Goal: Navigation & Orientation: Go to known website

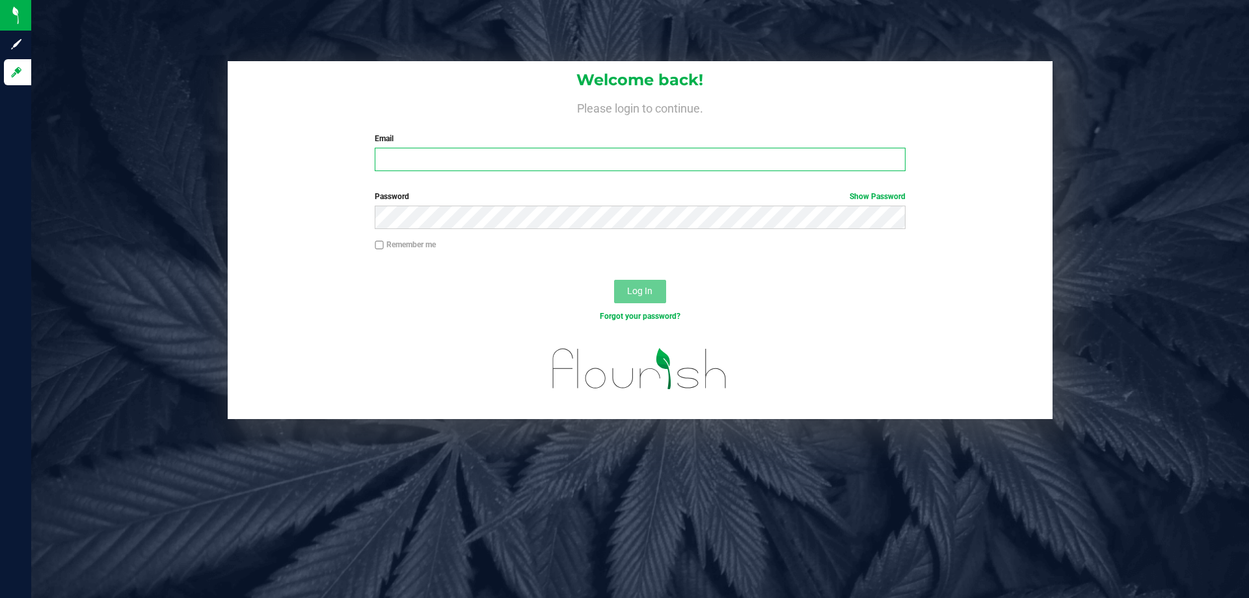
click at [412, 156] on input "Email" at bounding box center [640, 159] width 530 height 23
type input "tschuchardt@liveparallel.com"
click at [614, 280] on button "Log In" at bounding box center [640, 291] width 52 height 23
